Goal: Transaction & Acquisition: Purchase product/service

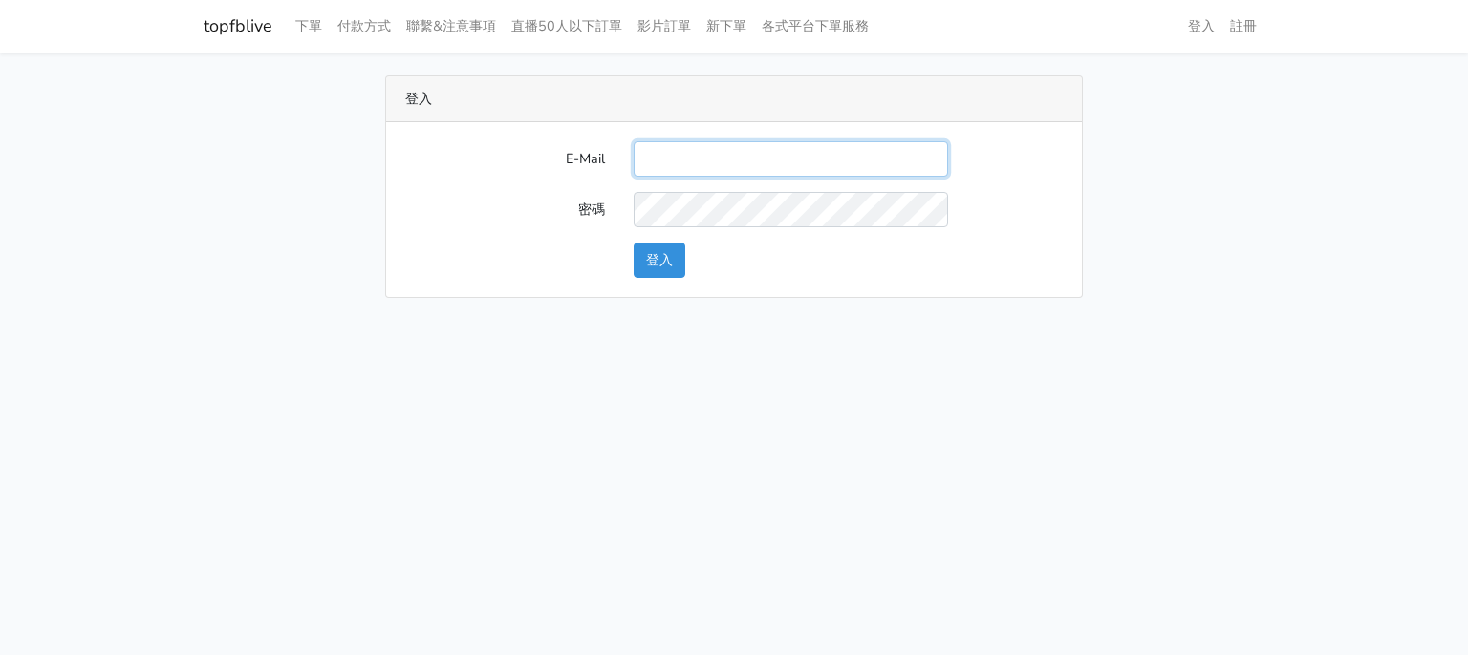
click at [664, 158] on input "E-Mail" at bounding box center [790, 158] width 314 height 35
type input "[EMAIL_ADDRESS][DOMAIN_NAME]"
click at [647, 254] on button "登入" at bounding box center [659, 260] width 52 height 35
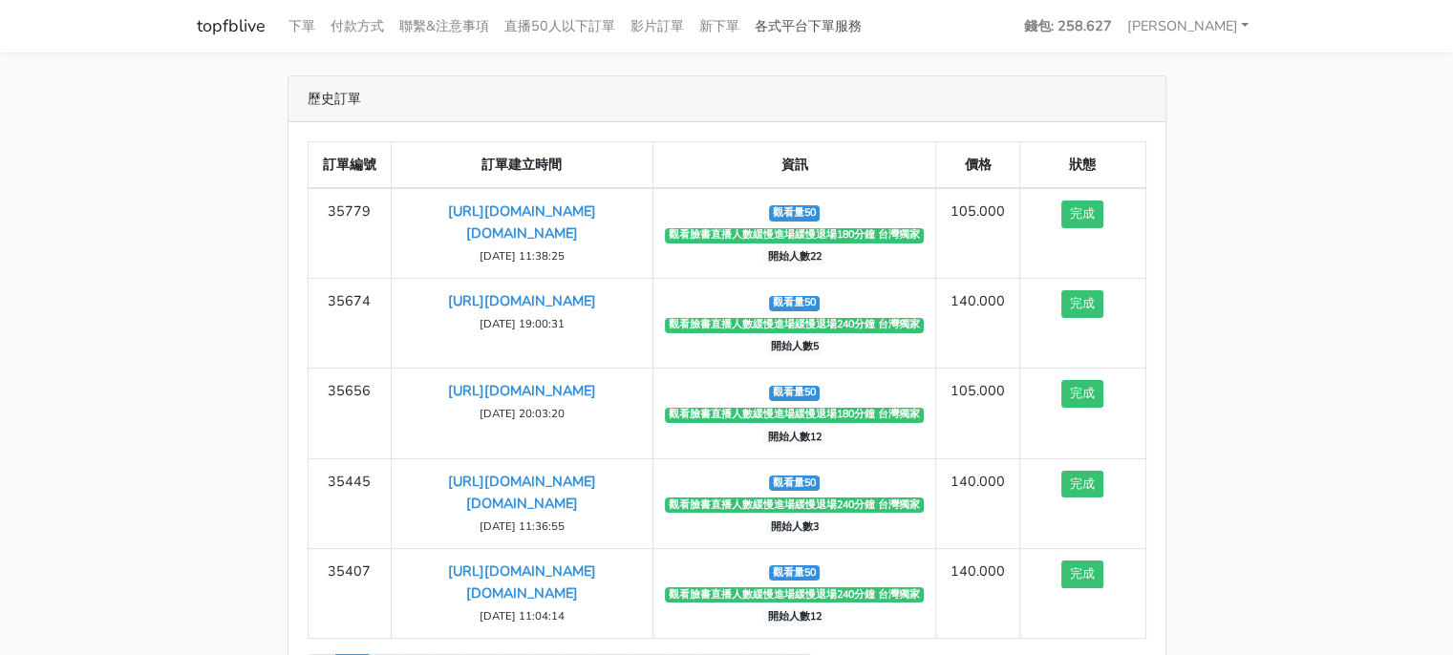
click at [803, 16] on link "各式平台下單服務" at bounding box center [808, 26] width 122 height 37
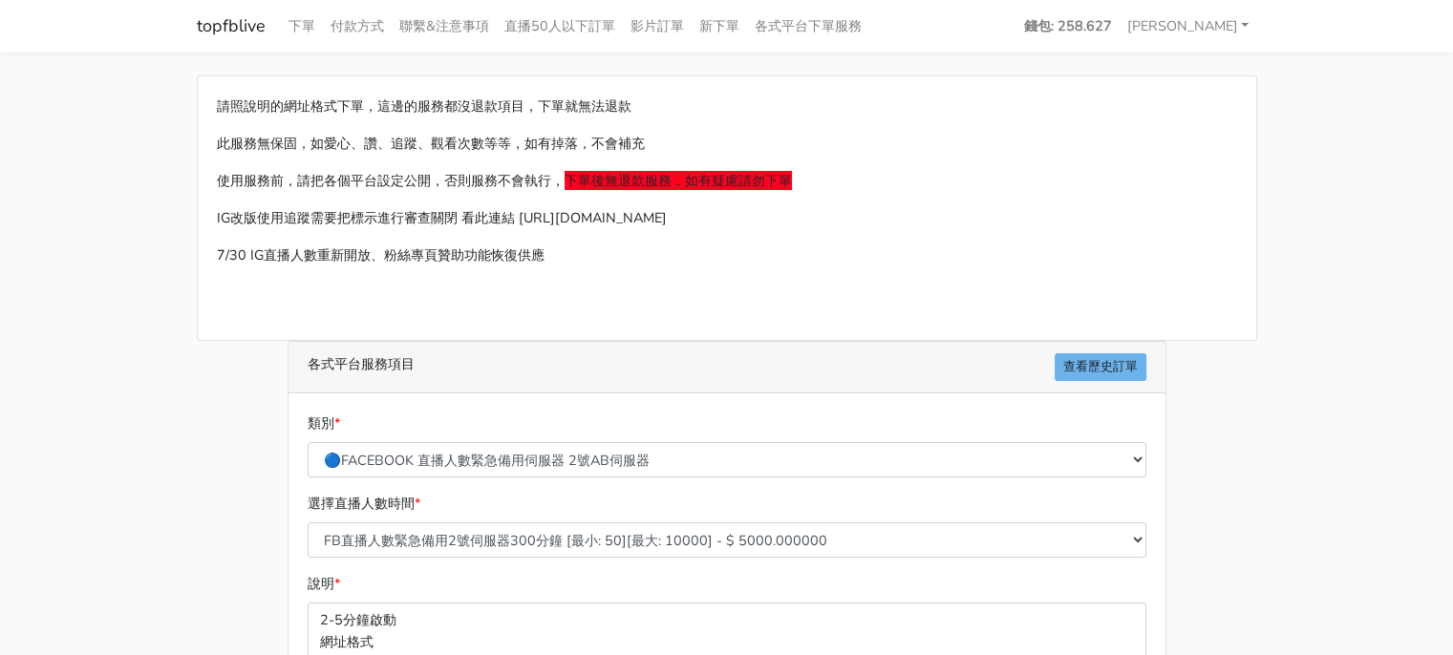
click at [375, 318] on div "請照說明的網址格式下單，這邊的服務都沒退款項目，下單就無法退款 此服務無保固，如愛心、讚、追蹤、觀看次數等等，如有掉落，不會補充 使用服務前，請把各個平台設定…" at bounding box center [727, 208] width 1059 height 264
click at [540, 468] on select "🔵FACEBOOK 直播人數緊急備用伺服器 2號AB伺服器 🔵FACEBOOK 網軍專用貼文留言 安全保密 🔵9/30 FACEBOOK 直播人數緩慢進場緩慢…" at bounding box center [727, 459] width 839 height 35
select select "🔵9/30 FACEBOOK 直播人數緩慢進場緩慢退場 台灣獨家"
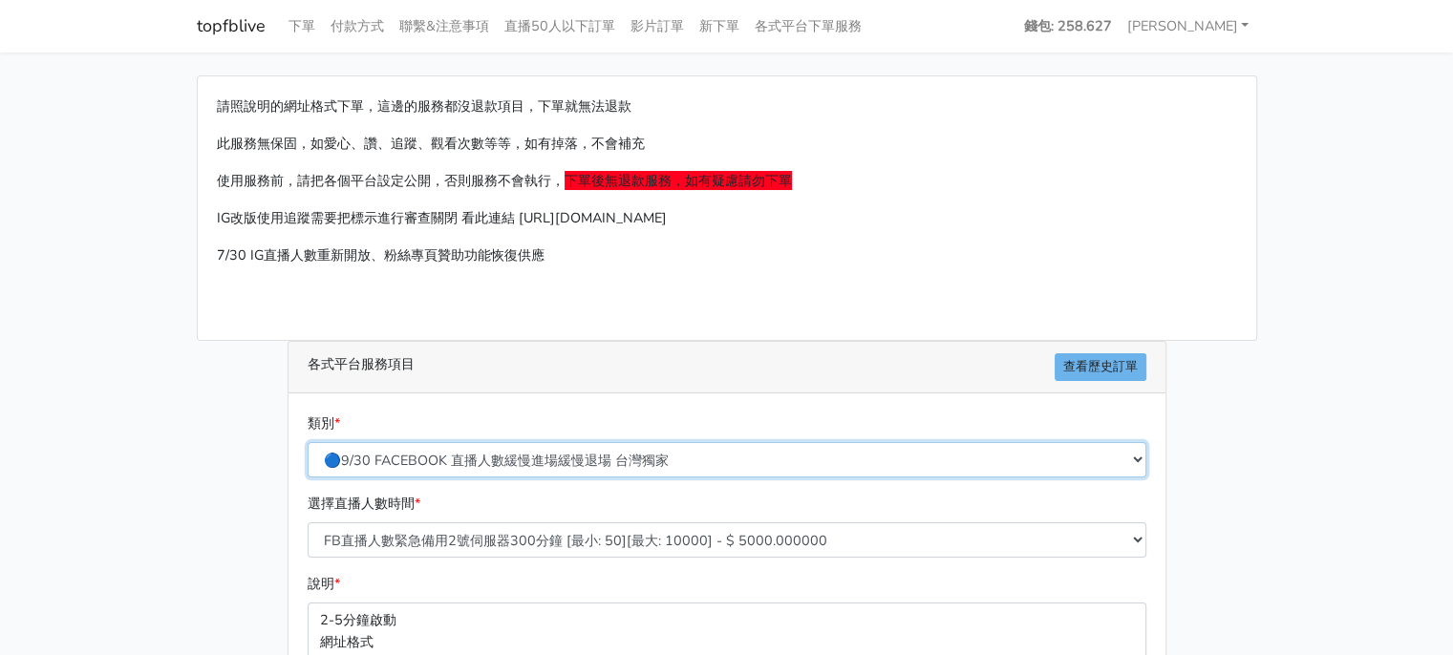
click at [308, 442] on select "🔵FACEBOOK 直播人數緊急備用伺服器 2號AB伺服器 🔵FACEBOOK 網軍專用貼文留言 安全保密 🔵9/30 FACEBOOK 直播人數緩慢進場緩慢…" at bounding box center [727, 459] width 839 height 35
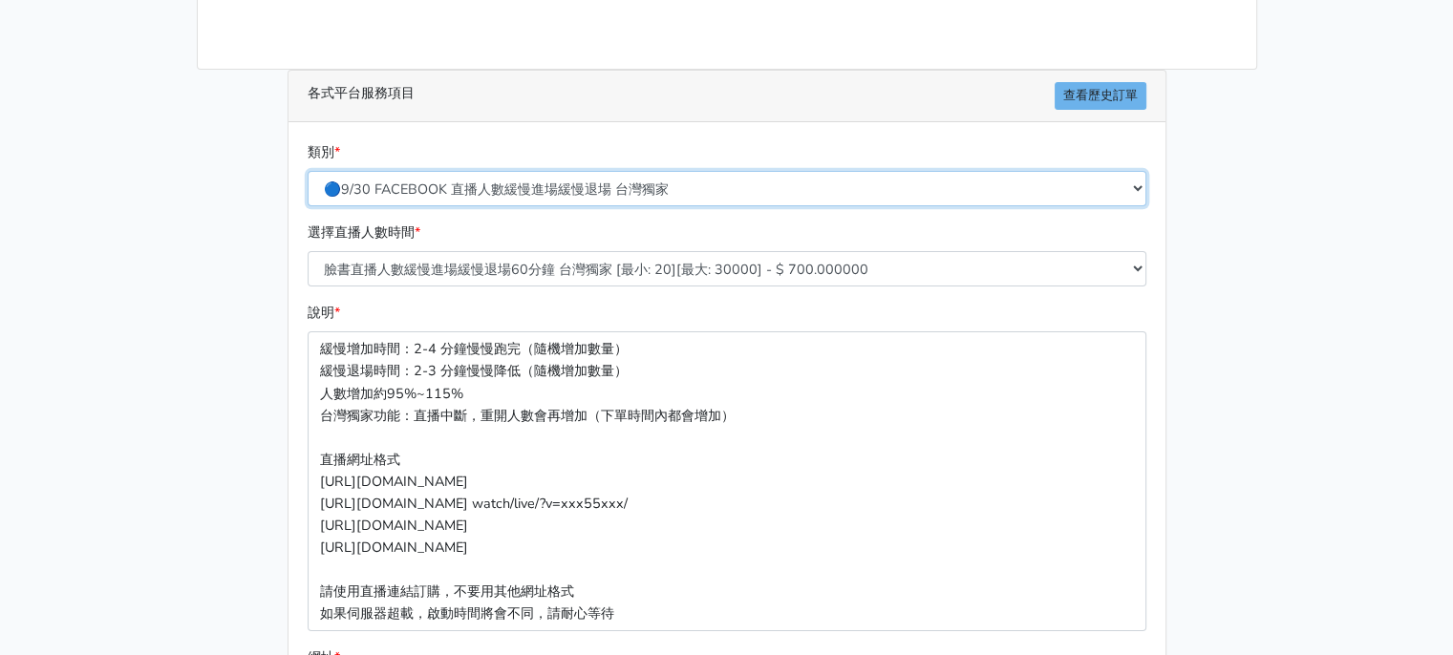
scroll to position [287, 0]
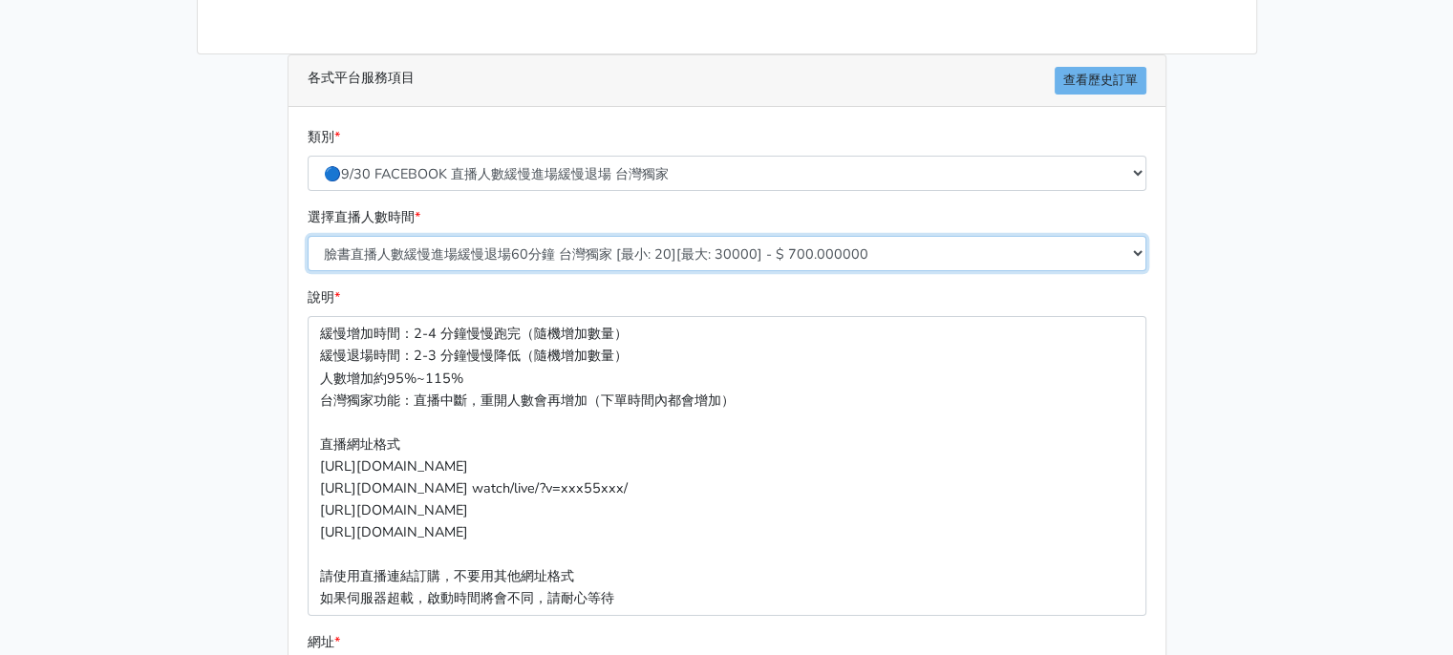
click at [575, 248] on select "臉書直播人數緩慢進場緩慢退場60分鐘 台灣獨家 [最小: 20][最大: 30000] - $ 700.000000 臉書直播人數緩慢進場緩慢退場120分鐘 …" at bounding box center [727, 253] width 839 height 35
select select "558"
click at [308, 236] on select "臉書直播人數緩慢進場緩慢退場60分鐘 台灣獨家 [最小: 20][最大: 30000] - $ 700.000000 臉書直播人數緩慢進場緩慢退場120分鐘 …" at bounding box center [727, 253] width 839 height 35
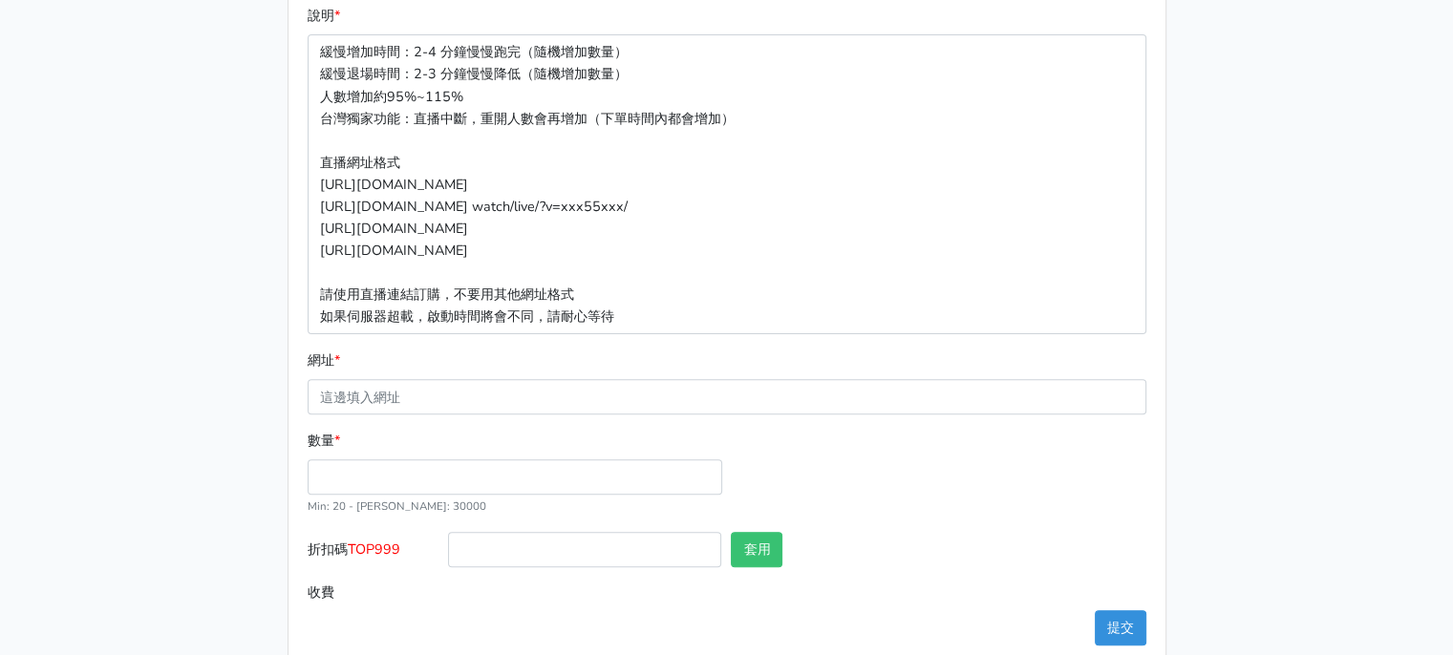
scroll to position [573, 0]
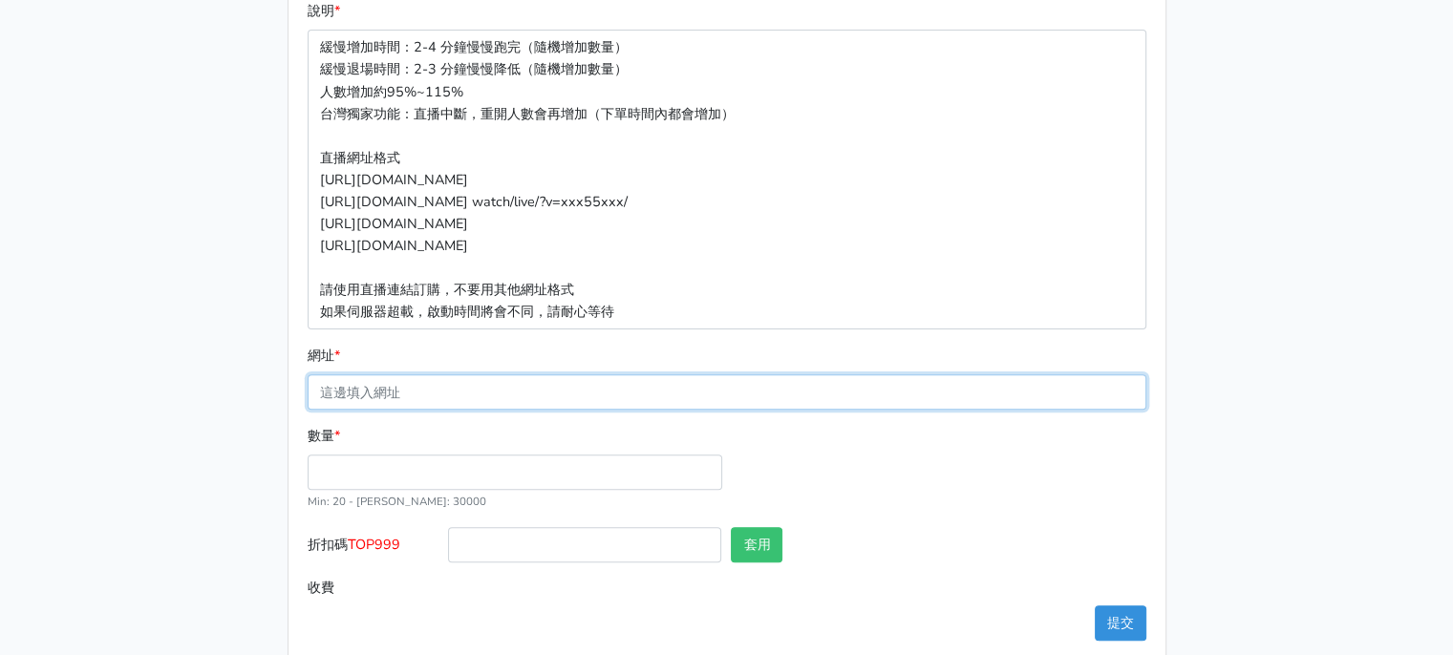
drag, startPoint x: 389, startPoint y: 413, endPoint x: 376, endPoint y: 392, distance: 24.4
paste input "https://www.facebook.com/reel/1172557211349671"
type input "https://www.facebook.com/reel/1172557211349671"
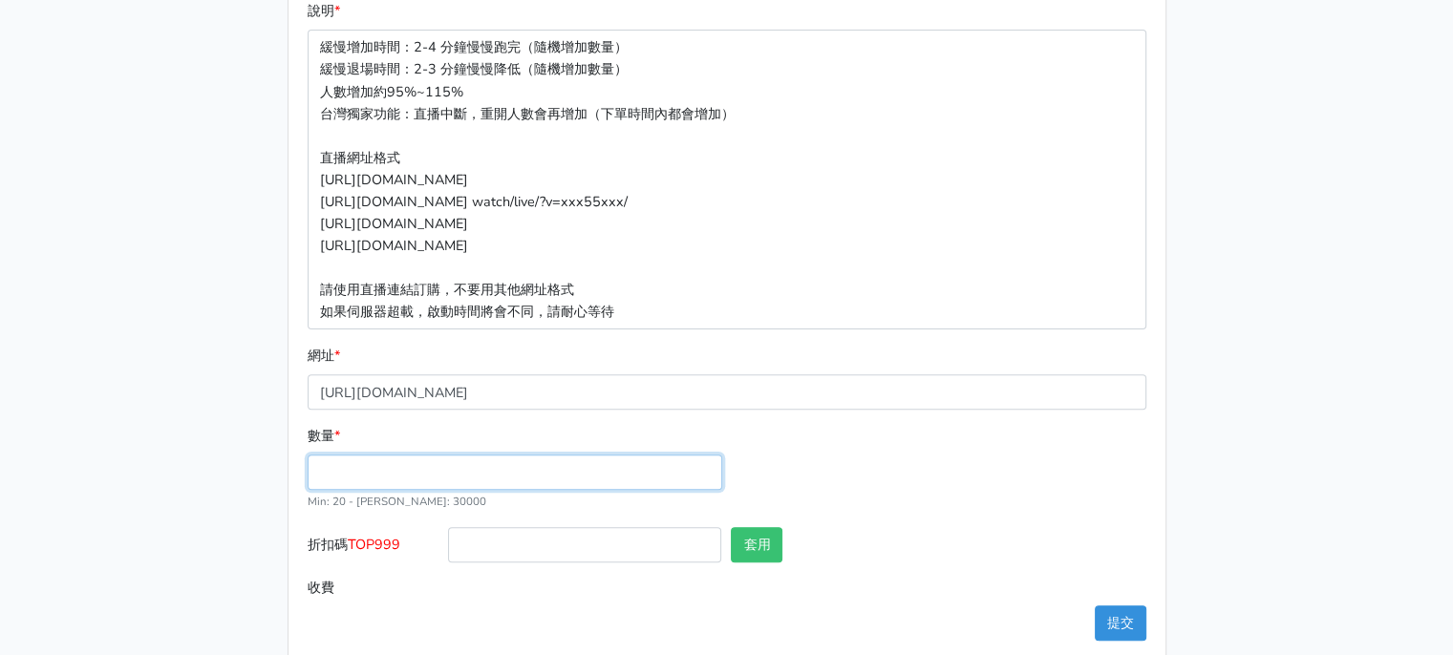
click at [433, 476] on input "數量 *" at bounding box center [515, 472] width 415 height 35
type input "50"
type input "105.000"
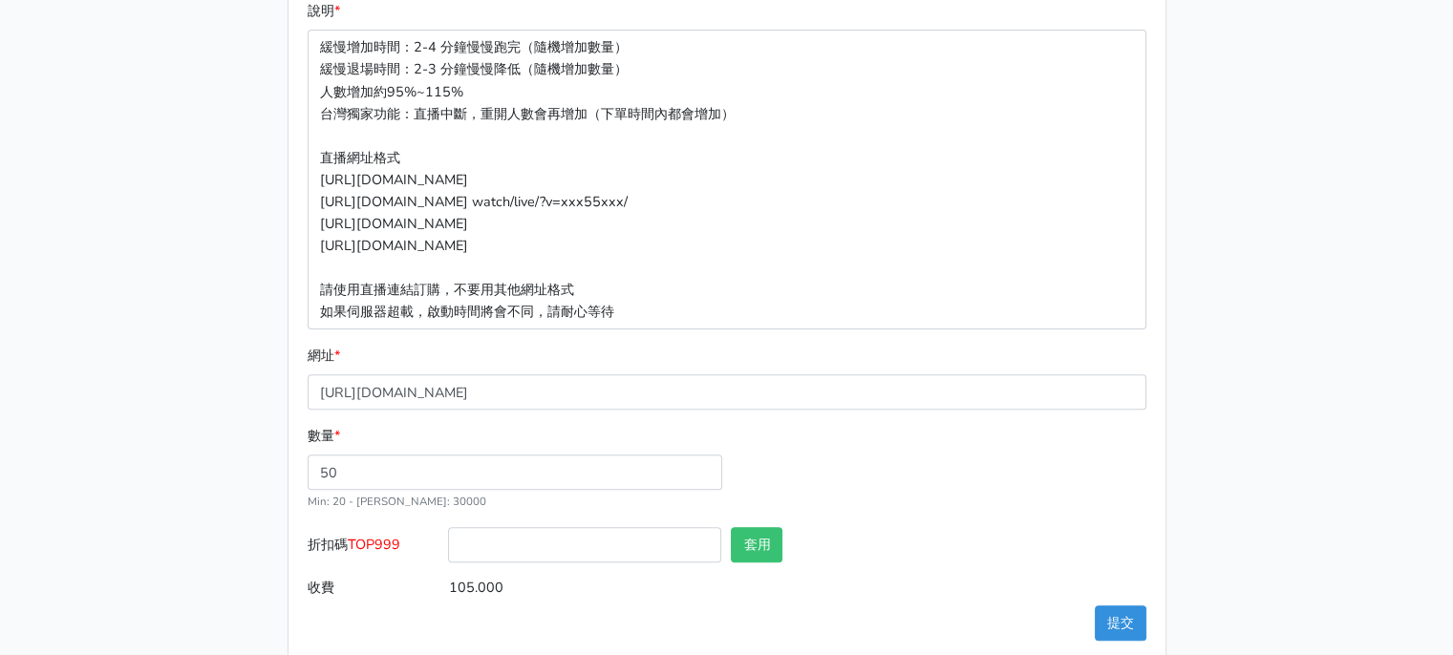
click at [842, 433] on div "數量 * 50 Min: 20 - Max: 30000" at bounding box center [727, 476] width 848 height 102
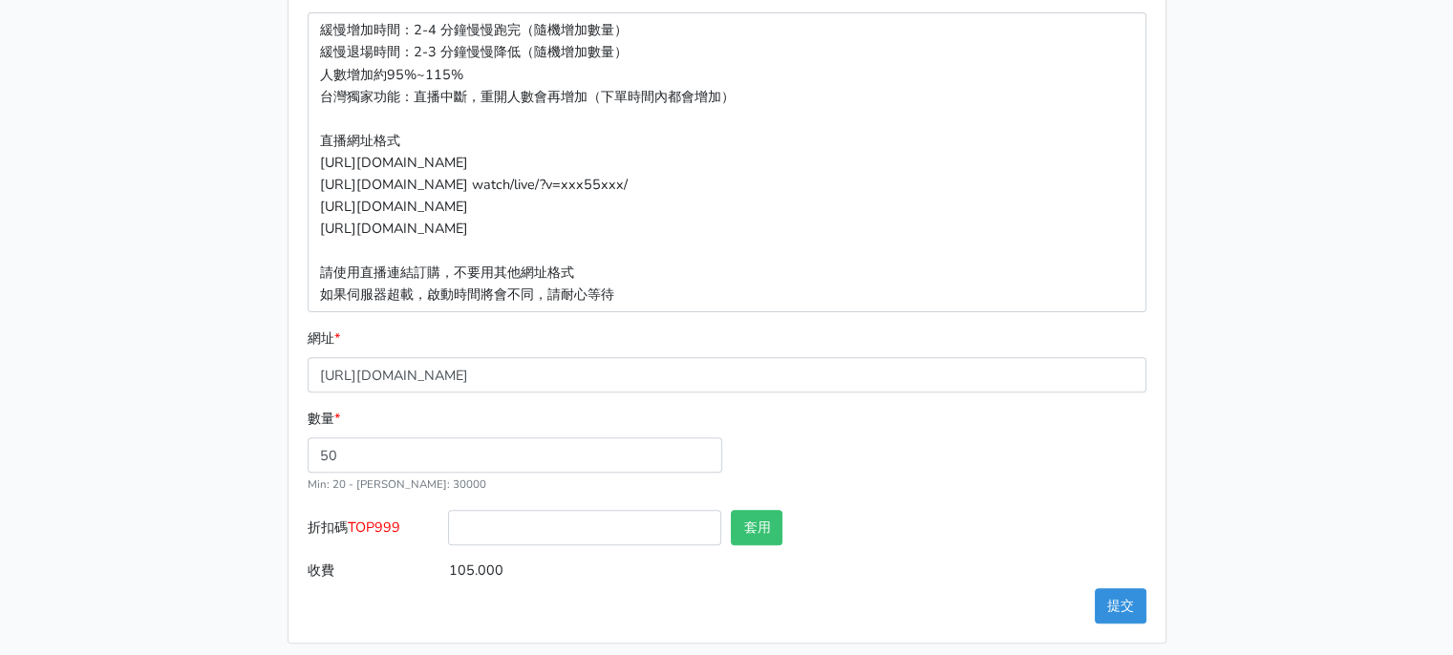
scroll to position [600, 0]
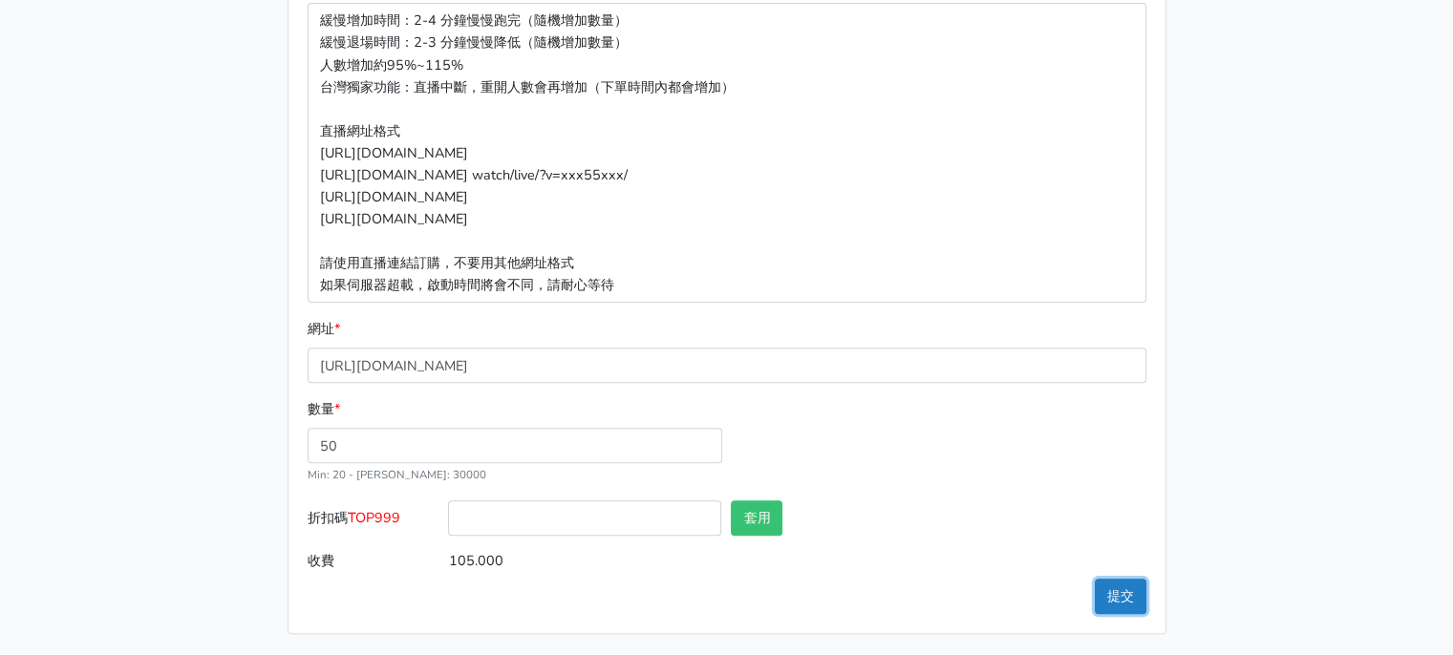
click at [1108, 599] on button "提交" at bounding box center [1121, 596] width 52 height 35
